Goal: Navigation & Orientation: Find specific page/section

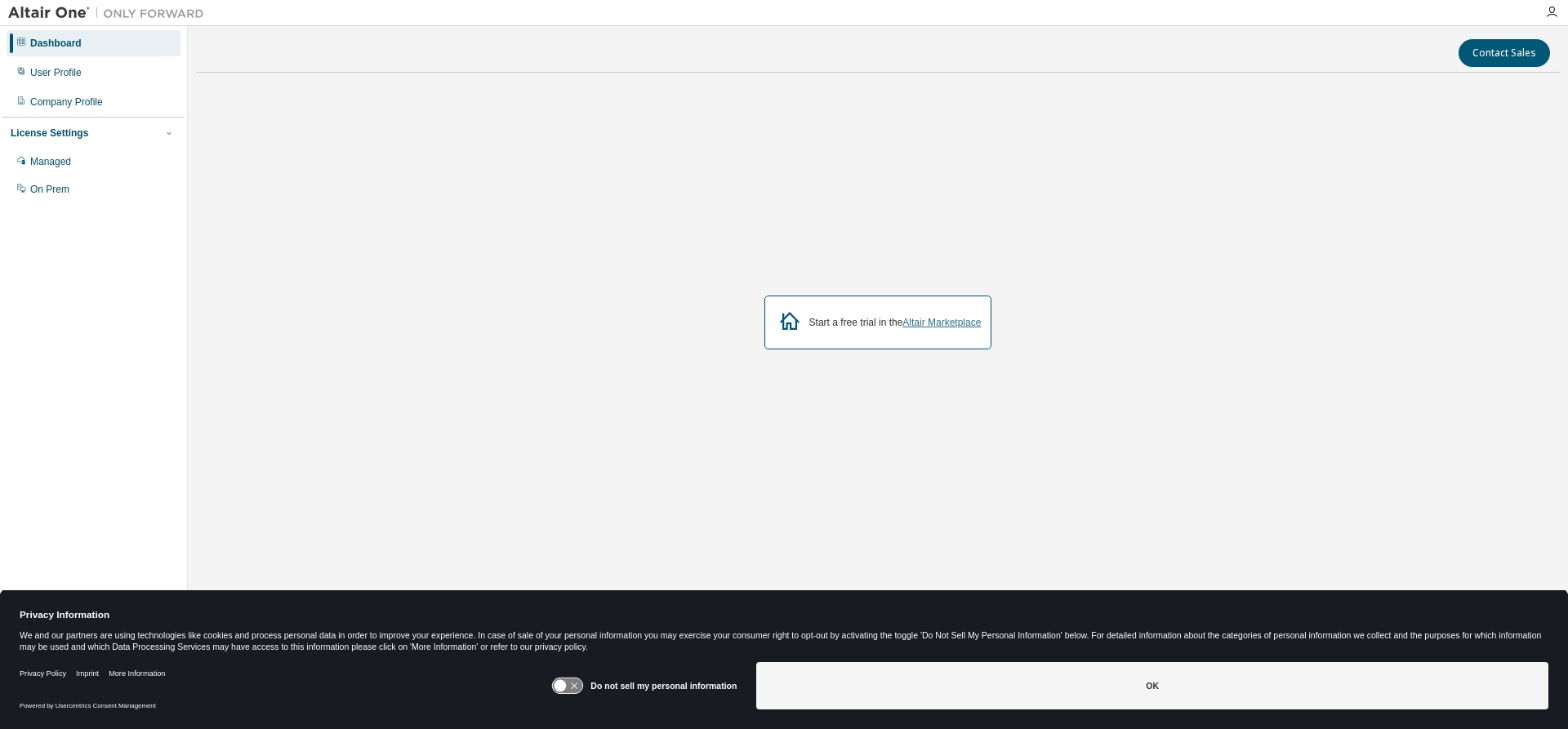
click at [946, 323] on link "Altair Marketplace" at bounding box center [942, 322] width 78 height 11
